Goal: Browse casually

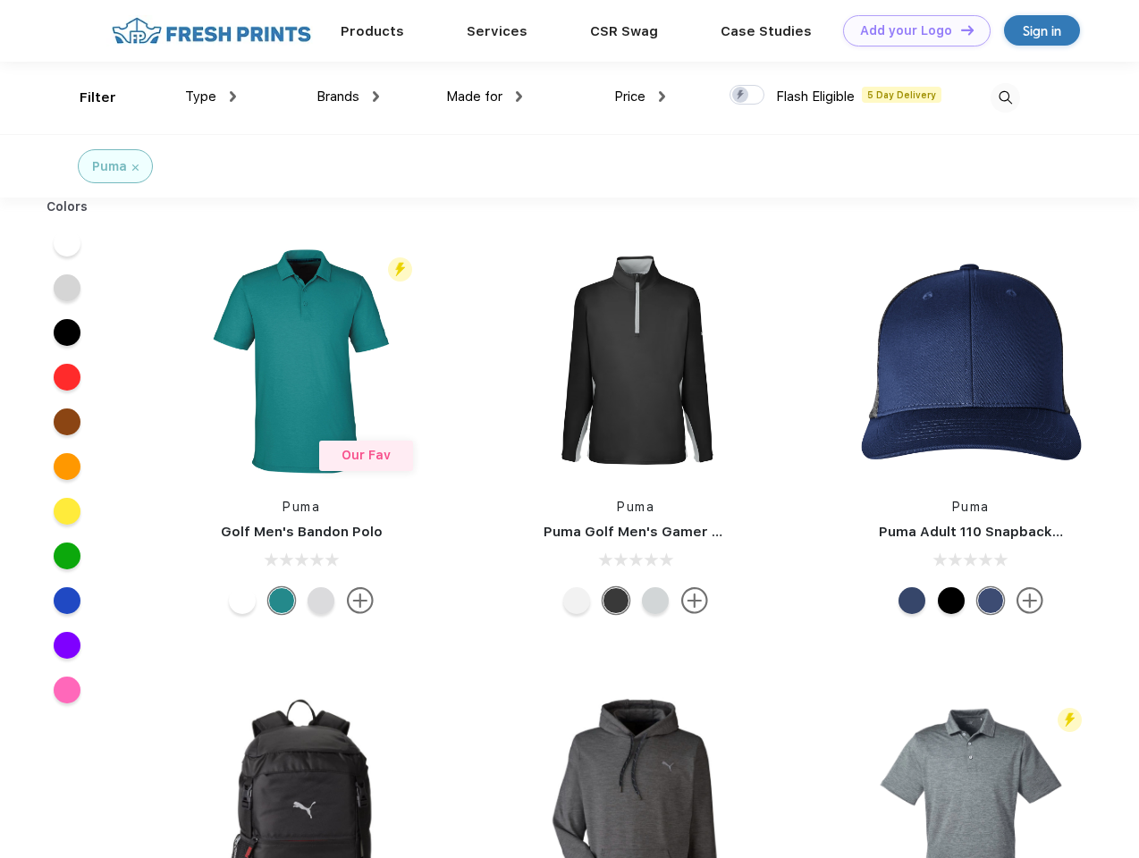
scroll to position [1, 0]
click at [910, 30] on link "Add your Logo Design Tool" at bounding box center [916, 30] width 147 height 31
click at [0, 0] on div "Design Tool" at bounding box center [0, 0] width 0 height 0
click at [959, 29] on link "Add your Logo Design Tool" at bounding box center [916, 30] width 147 height 31
click at [86, 97] on div "Filter" at bounding box center [98, 98] width 37 height 21
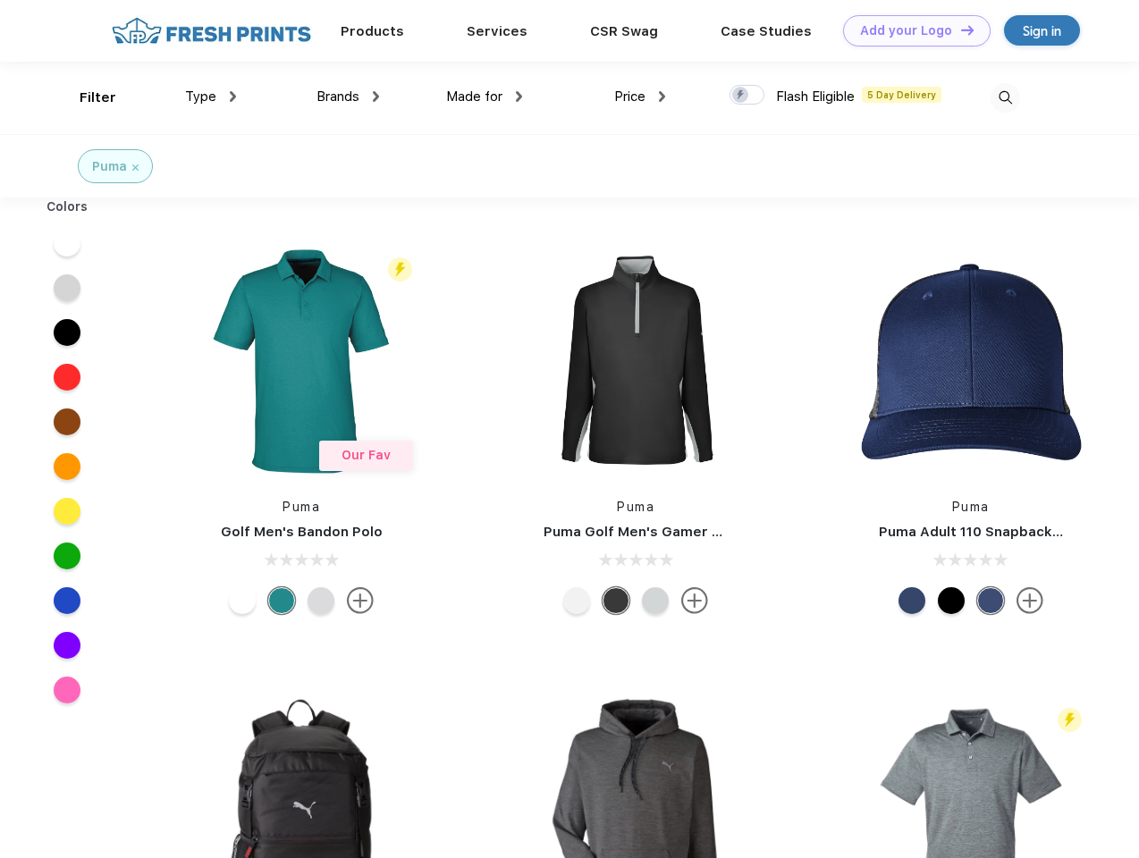
click at [211, 97] on span "Type" at bounding box center [200, 96] width 31 height 16
click at [348, 97] on span "Brands" at bounding box center [337, 96] width 43 height 16
click at [484, 97] on span "Made for" at bounding box center [474, 96] width 56 height 16
click at [640, 97] on span "Price" at bounding box center [629, 96] width 31 height 16
click at [747, 96] on div at bounding box center [746, 95] width 35 height 20
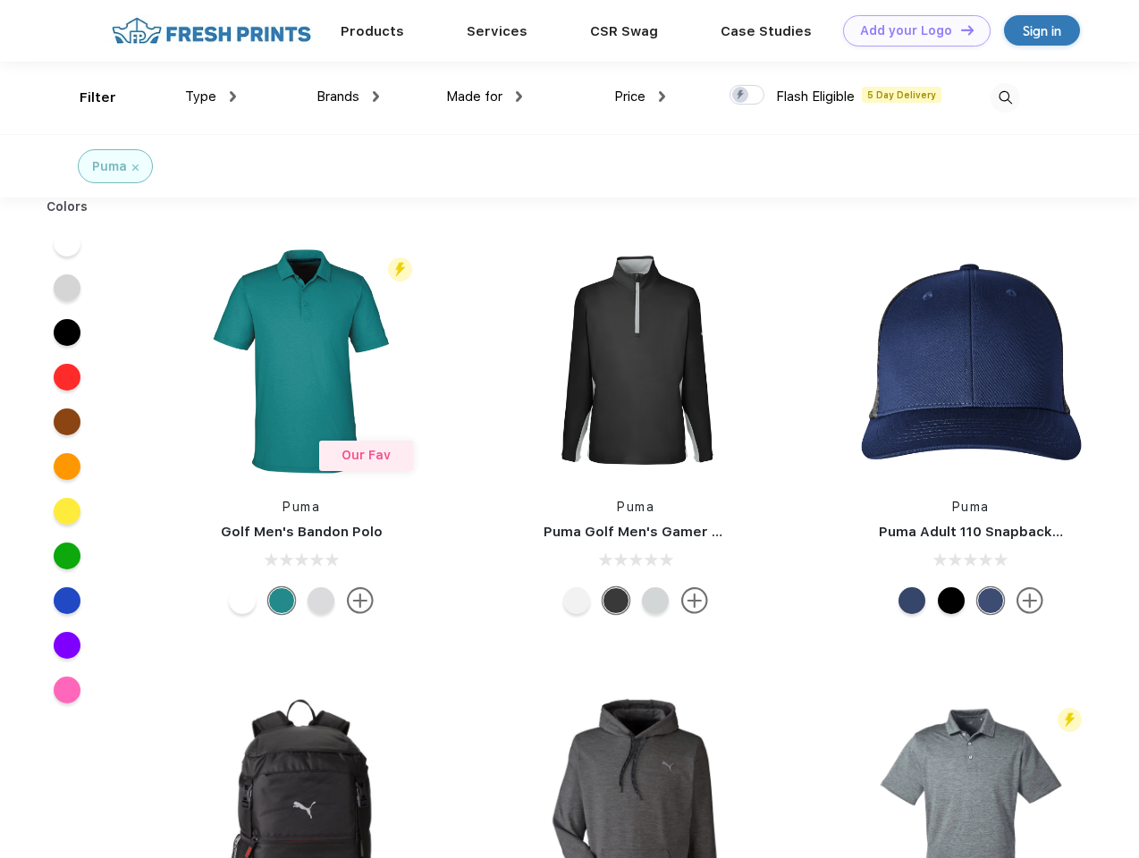
click at [741, 96] on input "checkbox" at bounding box center [735, 90] width 12 height 12
click at [1005, 97] on img at bounding box center [1004, 97] width 29 height 29
